Goal: Transaction & Acquisition: Purchase product/service

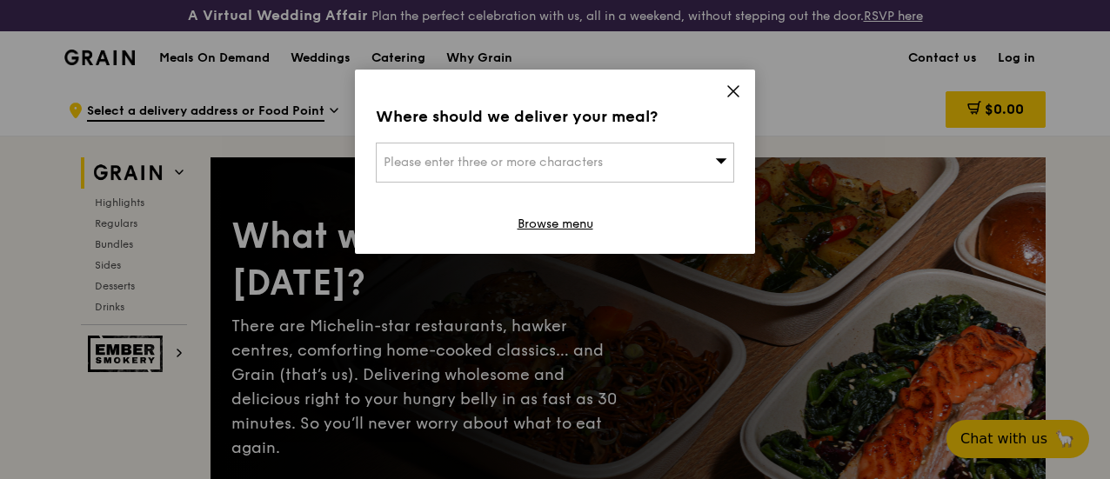
click at [593, 170] on div "Please enter three or more characters" at bounding box center [555, 163] width 358 height 40
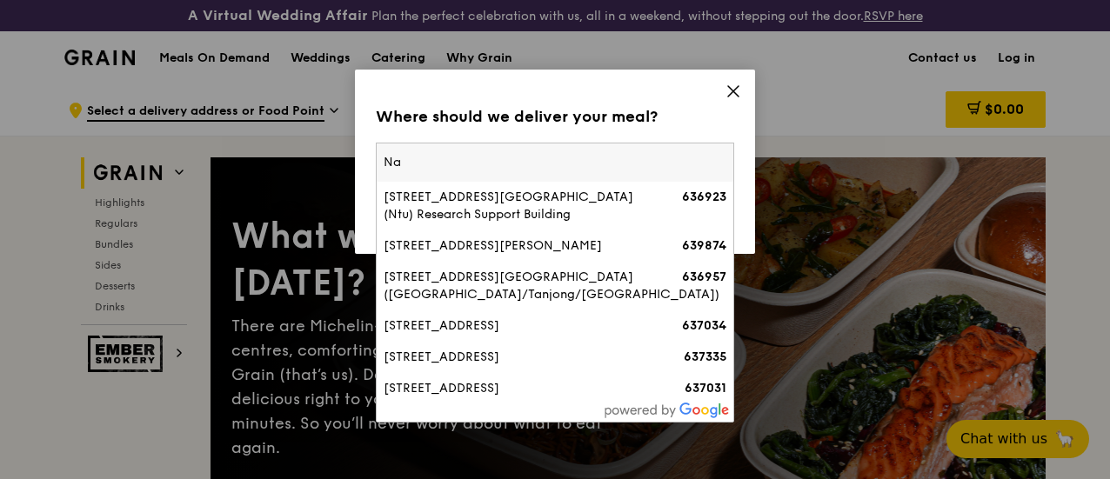
type input "N"
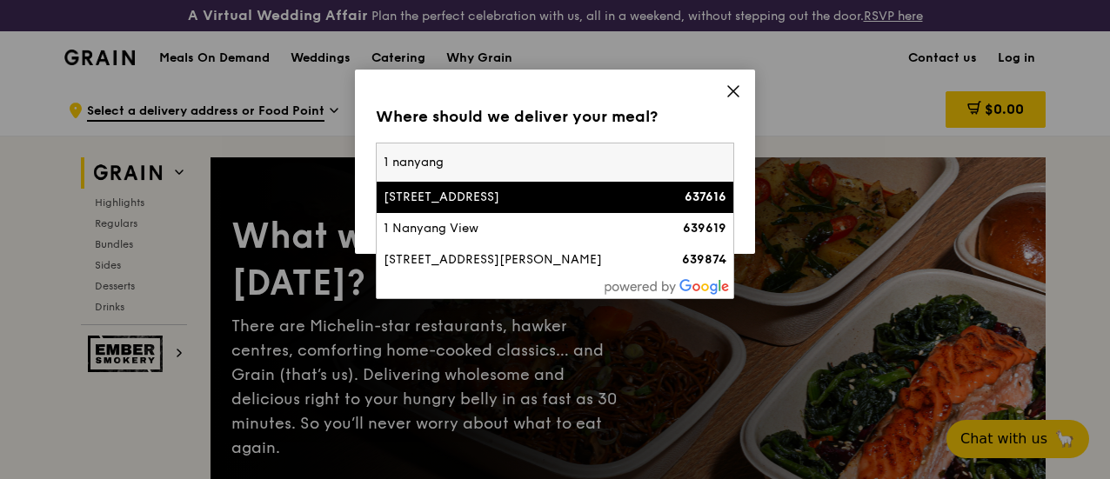
type input "1 nanyang"
click at [590, 200] on div "[STREET_ADDRESS]" at bounding box center [512, 197] width 257 height 17
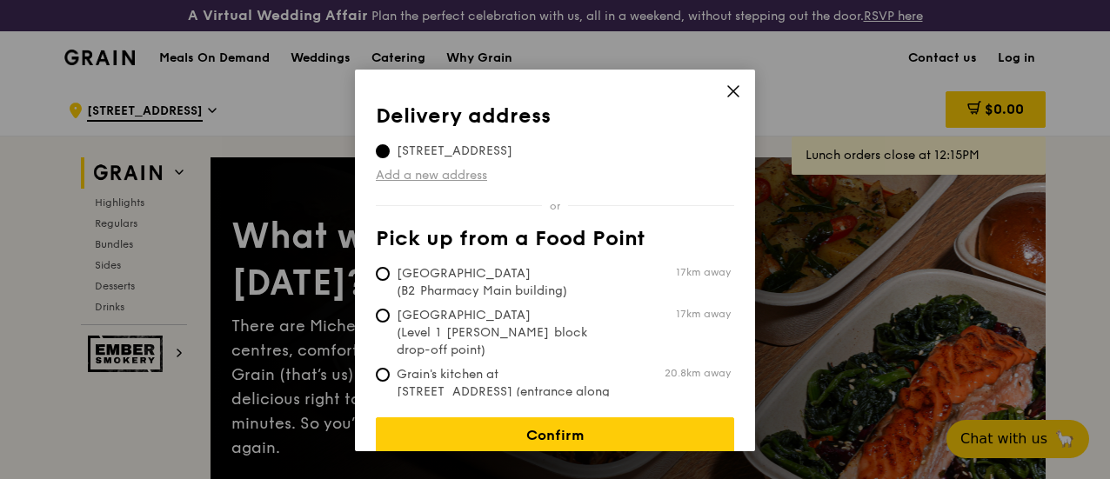
scroll to position [9, 0]
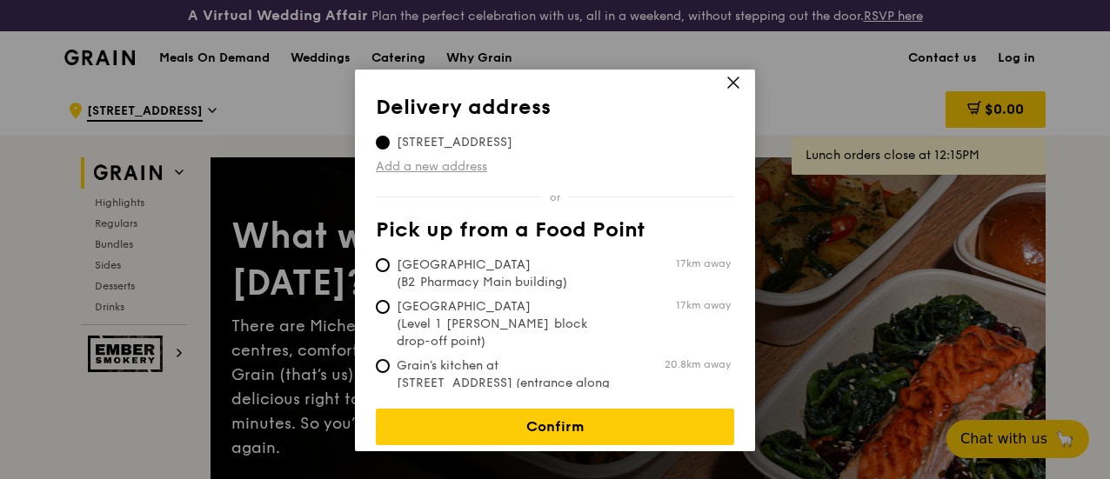
click at [443, 165] on link "Add a new address" at bounding box center [555, 166] width 358 height 17
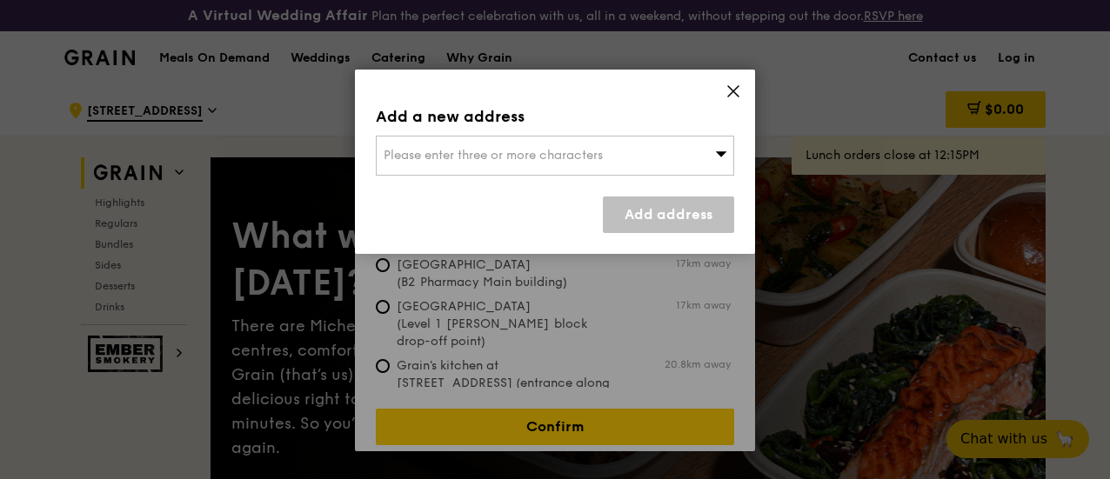
click at [720, 90] on div "Add a new address Please enter three or more characters Add address" at bounding box center [555, 162] width 400 height 184
click at [722, 90] on div "Add a new address Please enter three or more characters Add address" at bounding box center [555, 162] width 400 height 184
click at [723, 90] on div "Add a new address Please enter three or more characters Add address" at bounding box center [555, 162] width 400 height 184
click at [725, 90] on div "Add a new address Please enter three or more characters Add address" at bounding box center [555, 162] width 400 height 184
click at [738, 91] on icon at bounding box center [733, 91] width 16 height 16
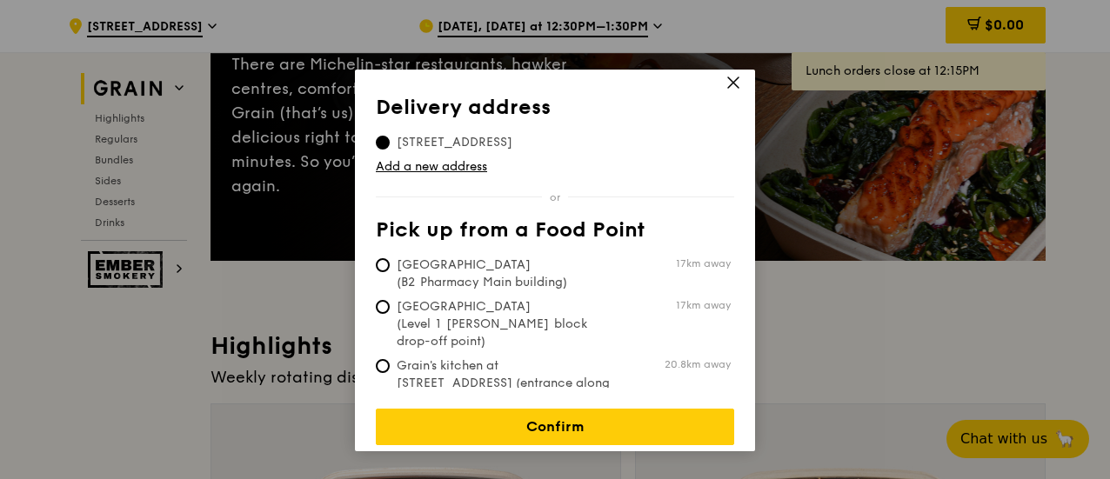
scroll to position [0, 0]
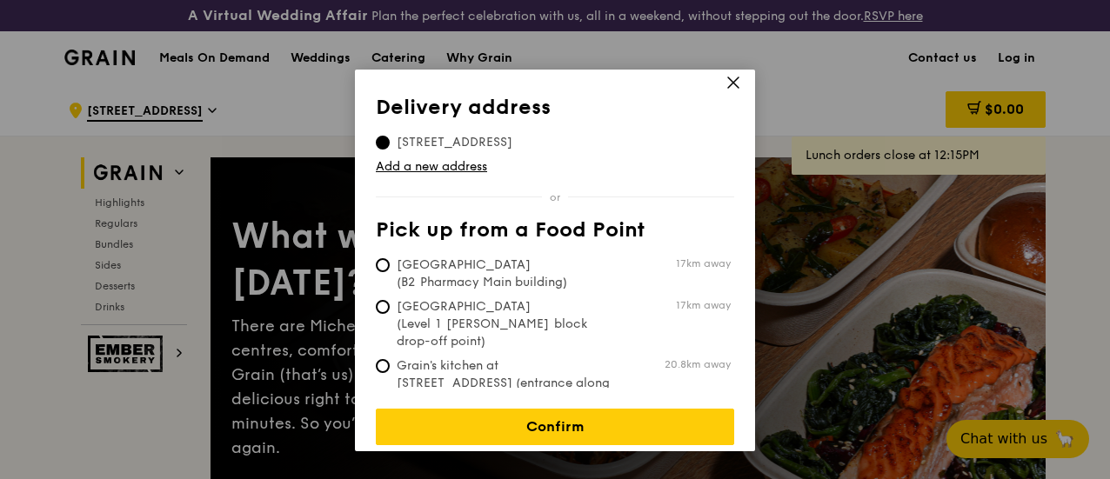
click at [733, 83] on icon at bounding box center [733, 83] width 16 height 16
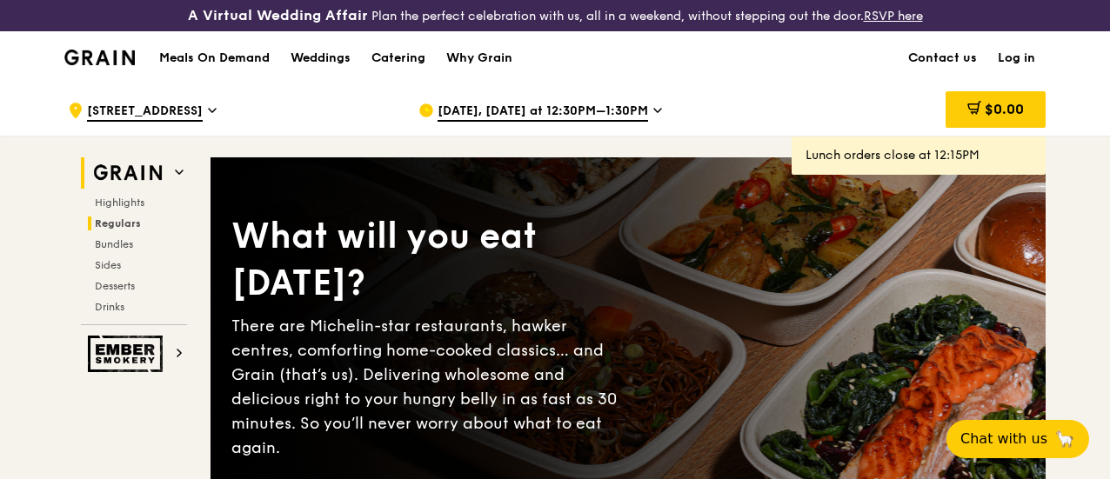
click at [141, 230] on h2 "Regulars" at bounding box center [137, 224] width 99 height 14
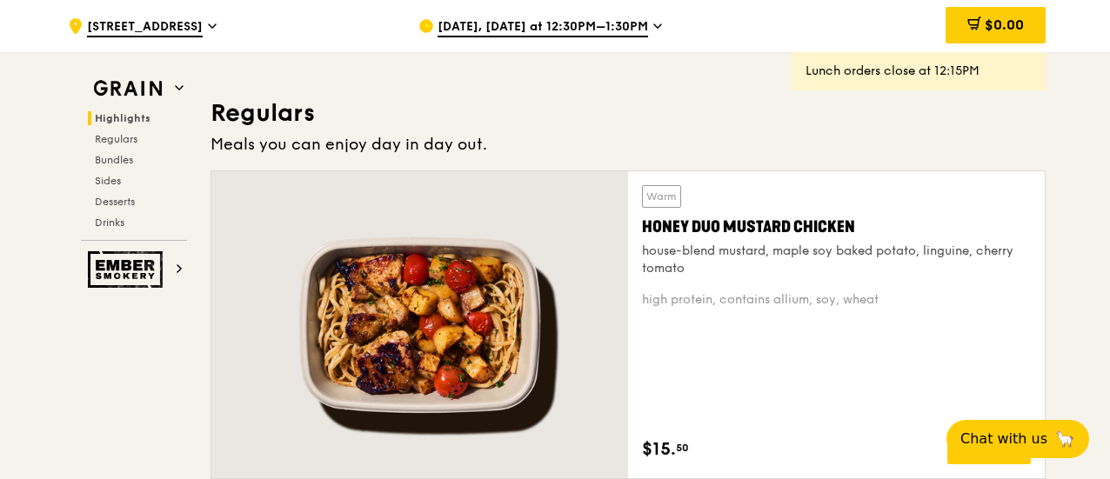
scroll to position [1172, 0]
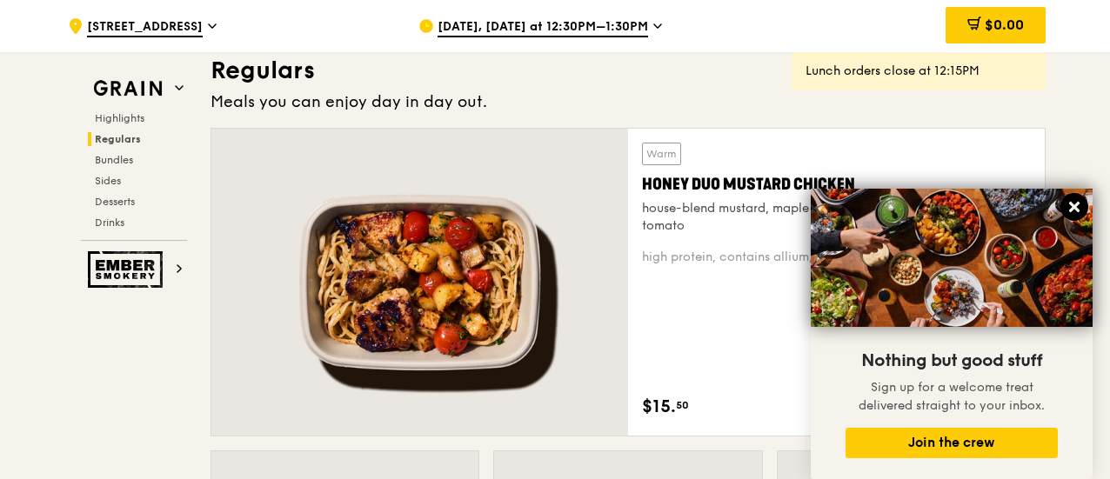
click at [1074, 207] on icon at bounding box center [1074, 207] width 10 height 10
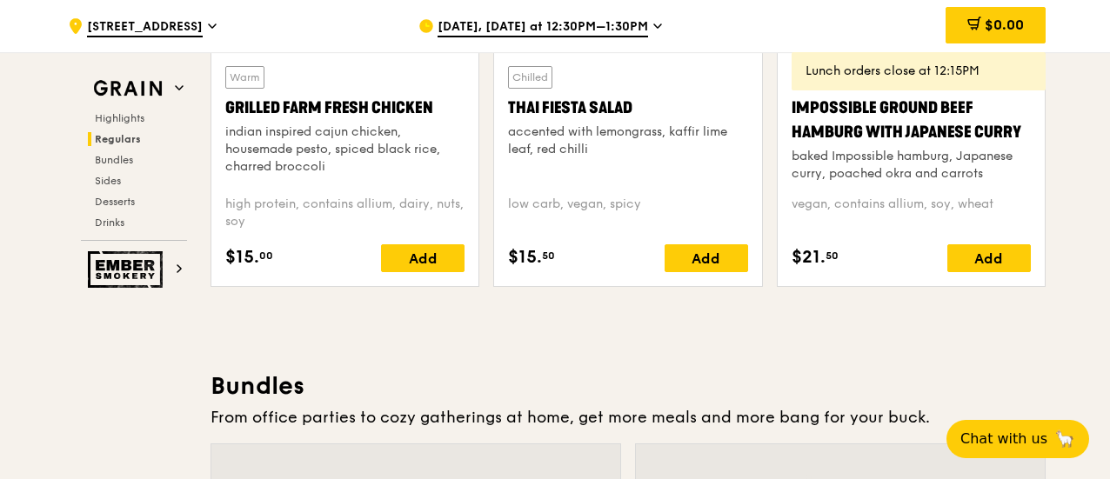
scroll to position [2476, 0]
